Goal: Information Seeking & Learning: Learn about a topic

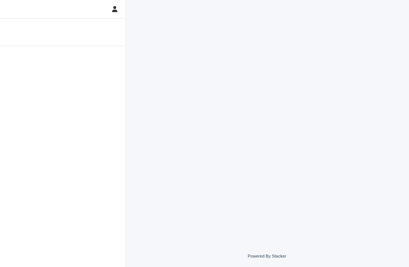
click at [24, 81] on div at bounding box center [62, 156] width 125 height 221
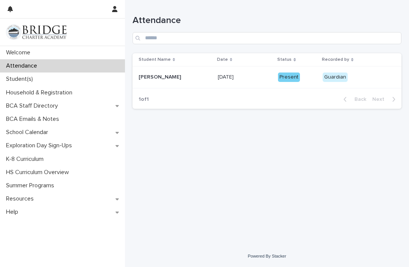
click at [13, 80] on p "Student(s)" at bounding box center [21, 79] width 36 height 7
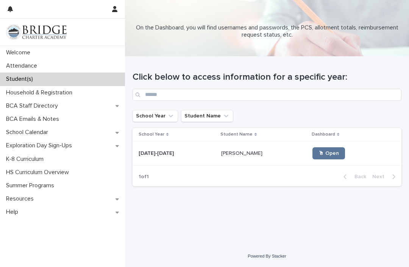
click at [322, 151] on link "🖱 Open" at bounding box center [328, 154] width 33 height 12
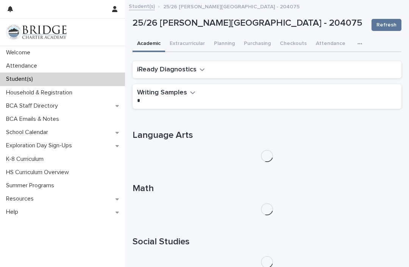
click at [375, 75] on div "iReady Diagnostics" at bounding box center [266, 69] width 269 height 17
click at [354, 64] on div "iReady Diagnostics" at bounding box center [266, 69] width 269 height 17
click at [201, 70] on icon "button" at bounding box center [201, 69] width 5 height 7
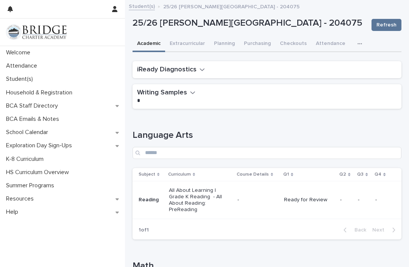
click at [174, 61] on div "iReady Diagnostics" at bounding box center [266, 69] width 269 height 17
click at [200, 69] on icon "button" at bounding box center [202, 69] width 5 height 3
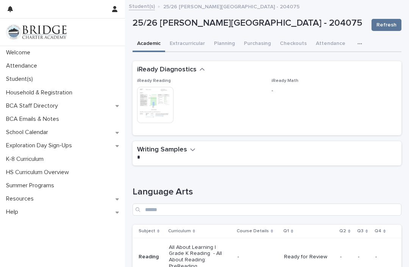
click at [325, 37] on button "Attendance" at bounding box center [330, 44] width 39 height 16
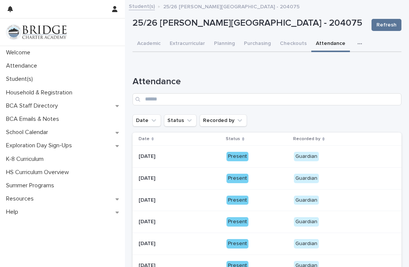
click at [291, 44] on button "Checkouts" at bounding box center [293, 44] width 36 height 16
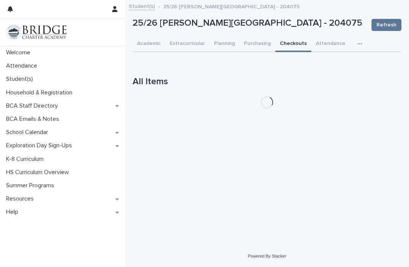
click at [257, 42] on button "Purchasing" at bounding box center [257, 44] width 36 height 16
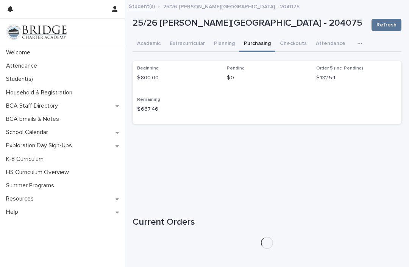
click at [229, 41] on button "Planning" at bounding box center [224, 44] width 30 height 16
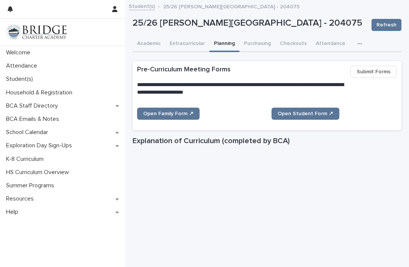
click at [182, 44] on button "Extracurricular" at bounding box center [187, 44] width 44 height 16
